Goal: Task Accomplishment & Management: Use online tool/utility

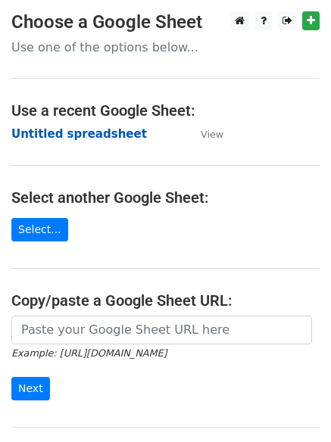
click at [89, 141] on strong "Untitled spreadsheet" at bounding box center [79, 134] width 136 height 14
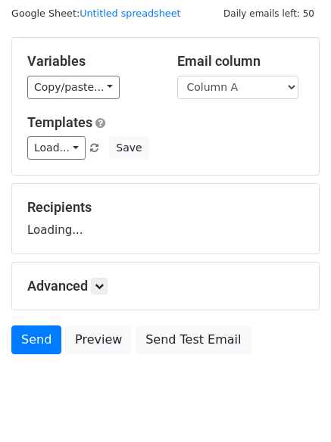
scroll to position [86, 0]
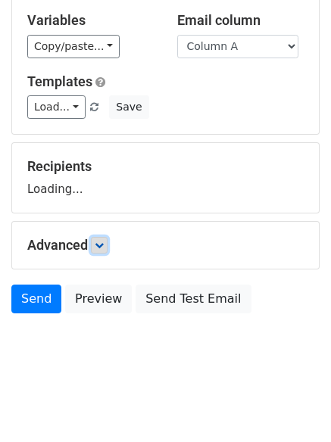
click at [108, 237] on link at bounding box center [99, 245] width 17 height 17
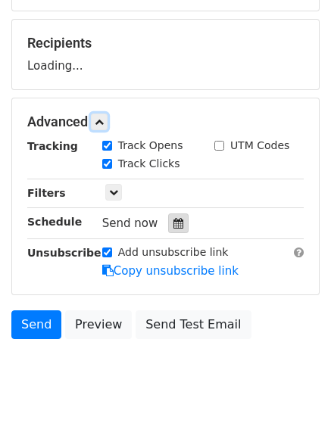
scroll to position [211, 0]
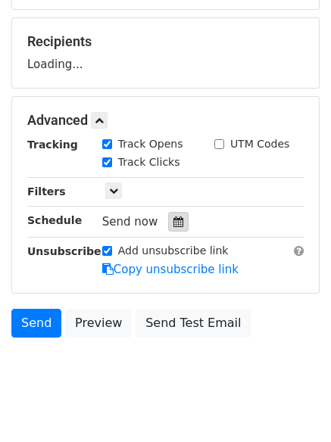
click at [169, 230] on div at bounding box center [178, 222] width 20 height 20
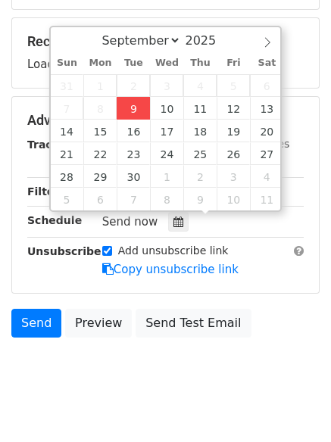
type input "2025-09-09 12:00"
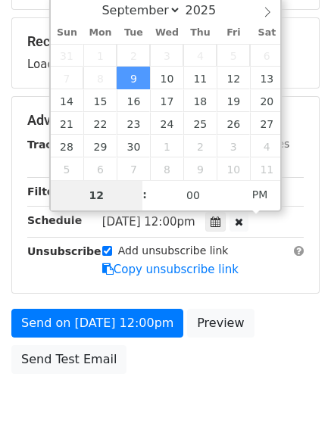
type input "4"
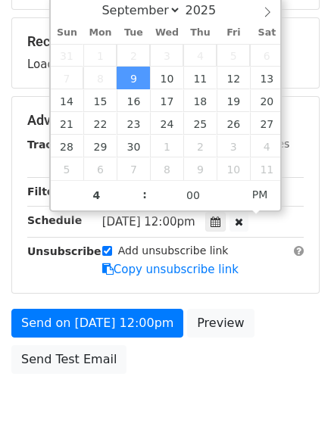
type input "2025-09-09 16:00"
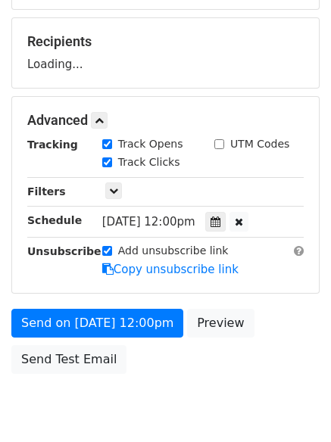
click at [139, 378] on div "Send on Sep 9 at 12:00pm Preview Send Test Email" at bounding box center [165, 345] width 331 height 73
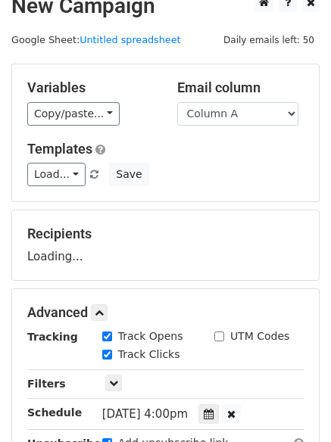
scroll to position [0, 0]
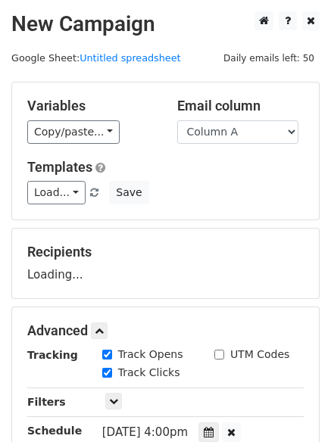
click at [89, 199] on div "Load... No templates saved Save" at bounding box center [165, 192] width 299 height 23
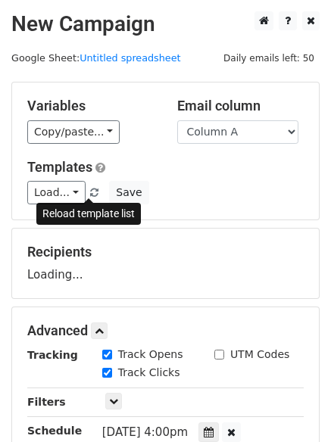
click at [90, 194] on span at bounding box center [94, 194] width 8 height 10
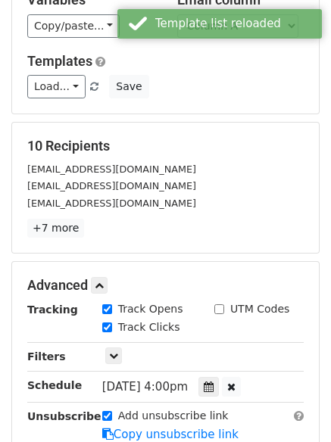
scroll to position [303, 0]
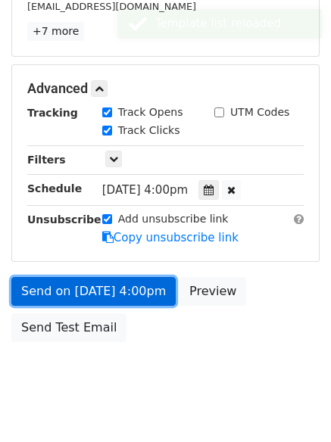
click at [127, 293] on link "Send on Sep 9 at 4:00pm" at bounding box center [93, 291] width 164 height 29
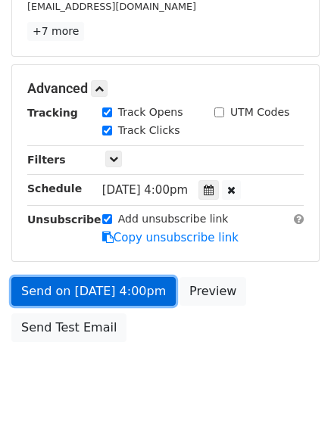
click at [115, 283] on link "Send on Sep 9 at 4:00pm" at bounding box center [93, 291] width 164 height 29
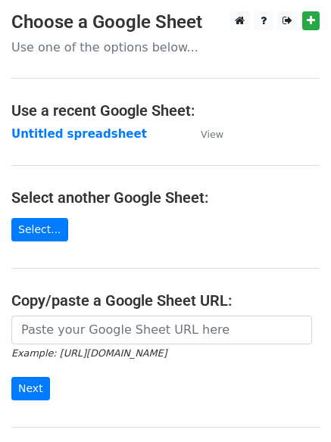
click at [90, 139] on strong "Untitled spreadsheet" at bounding box center [79, 134] width 136 height 14
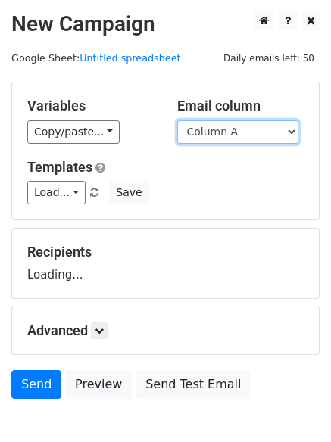
click at [276, 136] on select "Column A Column B Column C Column D" at bounding box center [237, 131] width 121 height 23
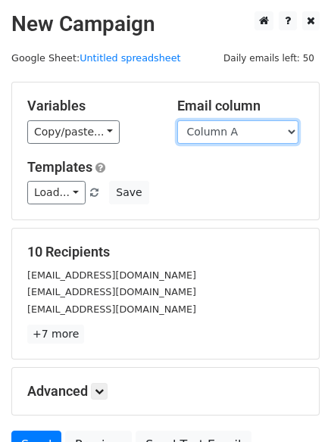
drag, startPoint x: 265, startPoint y: 135, endPoint x: 259, endPoint y: 142, distance: 9.7
click at [265, 135] on select "Column A Column B Column C Column D" at bounding box center [237, 131] width 121 height 23
select select "Column B"
click at [177, 120] on select "Column A Column B Column C Column D" at bounding box center [237, 131] width 121 height 23
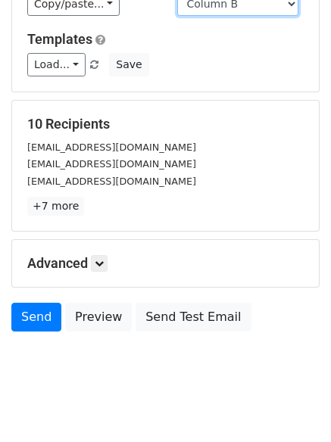
scroll to position [146, 0]
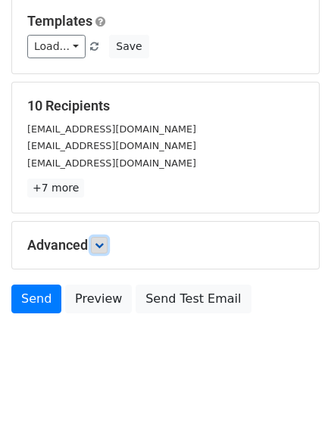
click at [104, 244] on icon at bounding box center [99, 245] width 9 height 9
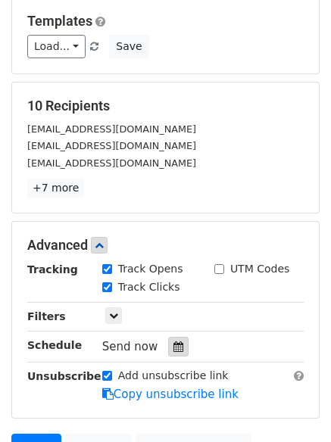
click at [169, 353] on div at bounding box center [178, 347] width 20 height 20
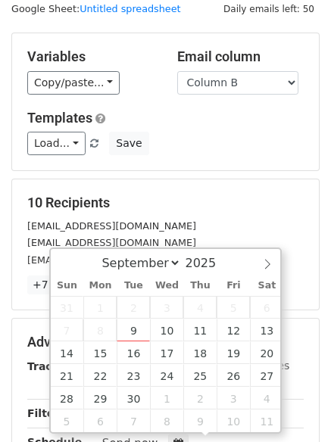
scroll to position [76, 0]
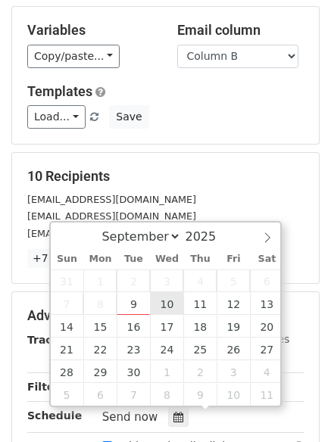
type input "[DATE] 12:00"
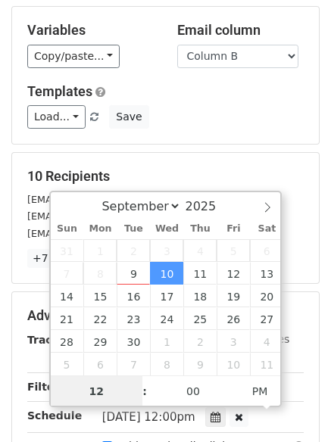
scroll to position [1, 0]
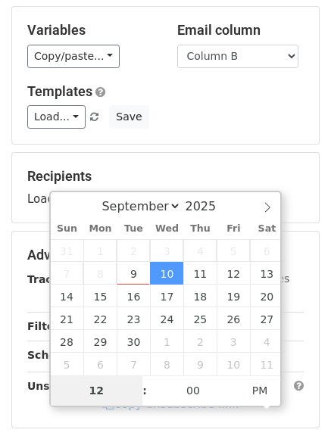
type input "5"
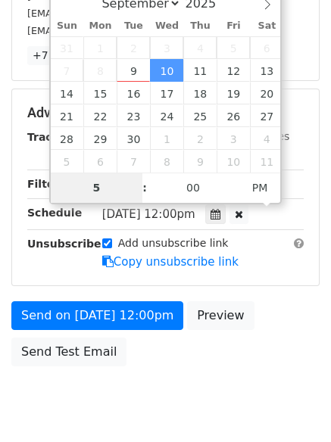
scroll to position [331, 0]
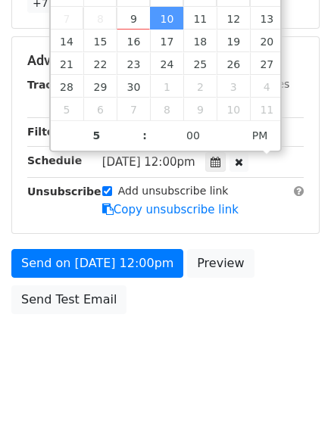
type input "[DATE] 17:00"
click at [181, 330] on body "New Campaign Daily emails left: 50 Google Sheet: Untitled spreadsheet Variables…" at bounding box center [165, 31] width 331 height 702
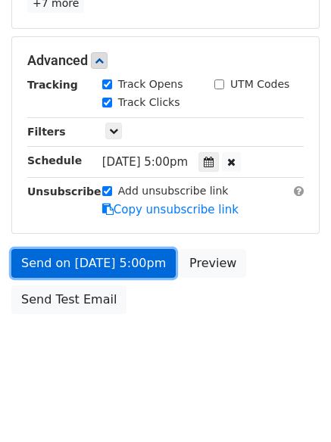
click at [141, 269] on link "Send on [DATE] 5:00pm" at bounding box center [93, 263] width 164 height 29
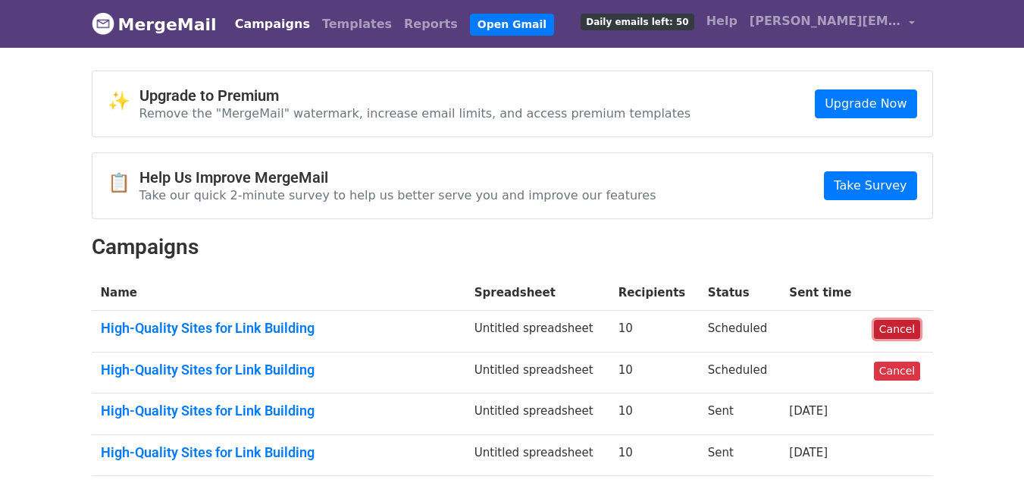
click at [889, 327] on link "Cancel" at bounding box center [897, 329] width 46 height 19
click at [905, 371] on link "Cancel" at bounding box center [897, 370] width 46 height 19
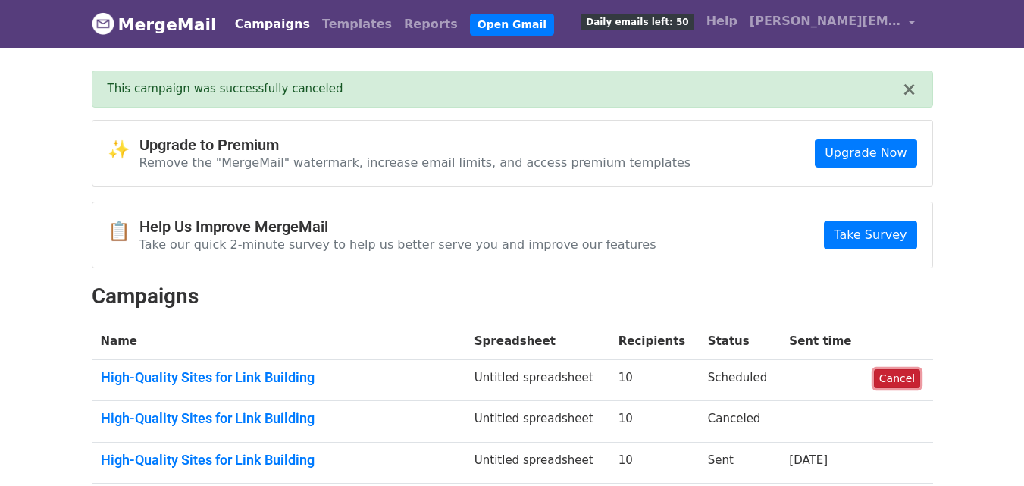
click at [900, 375] on link "Cancel" at bounding box center [897, 378] width 46 height 19
